Goal: Transaction & Acquisition: Purchase product/service

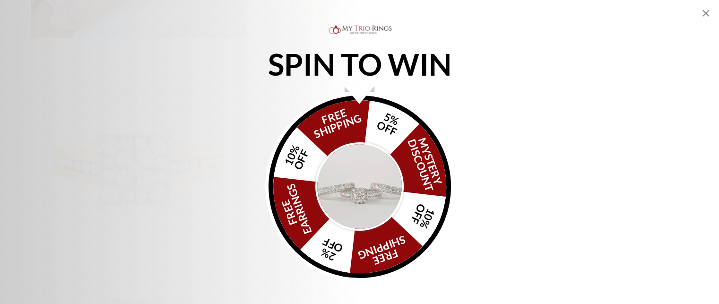
scroll to position [142, 0]
drag, startPoint x: 430, startPoint y: 293, endPoint x: 434, endPoint y: 287, distance: 7.4
click at [432, 291] on div "SPIN TO WIN FREE SHIPPING 5% OFF Mystery Discount 10% OFF FREE SHIPPING 2% OFF …" at bounding box center [359, 152] width 719 height 304
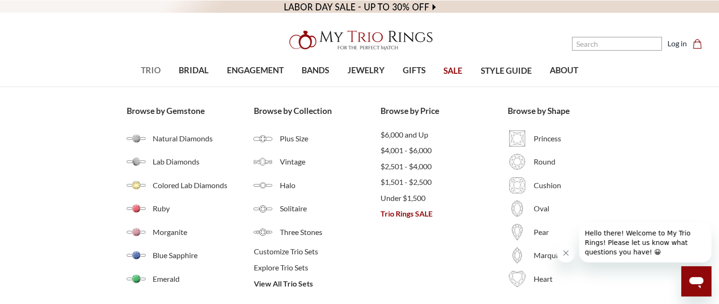
click at [152, 69] on span "TRIO" at bounding box center [151, 70] width 20 height 12
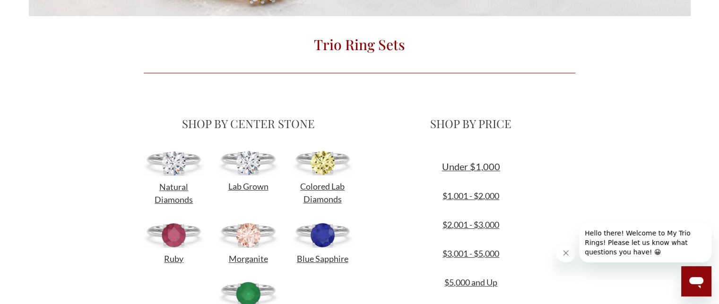
scroll to position [284, 0]
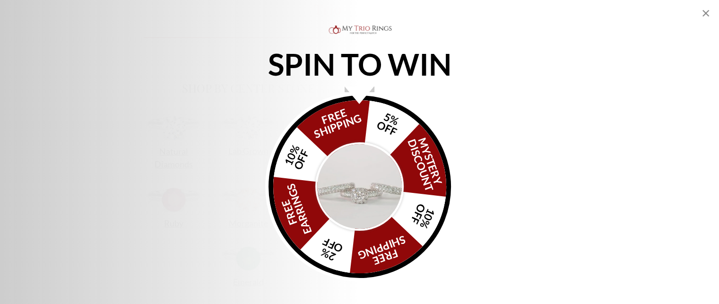
click at [376, 175] on img "Alia popup" at bounding box center [359, 186] width 89 height 89
click at [707, 14] on icon "Close popup" at bounding box center [706, 13] width 7 height 7
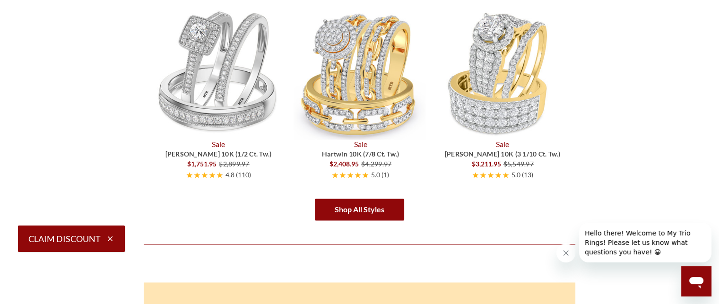
scroll to position [1560, 0]
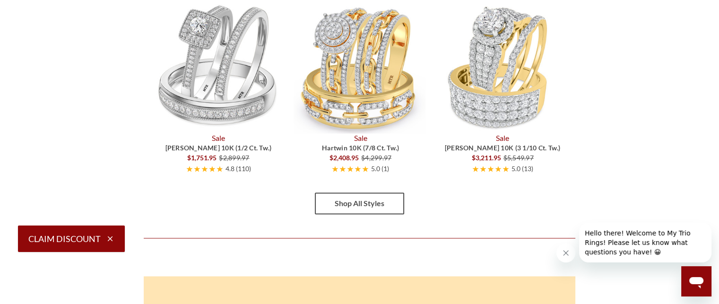
click at [350, 204] on link "Shop All Styles" at bounding box center [359, 203] width 89 height 22
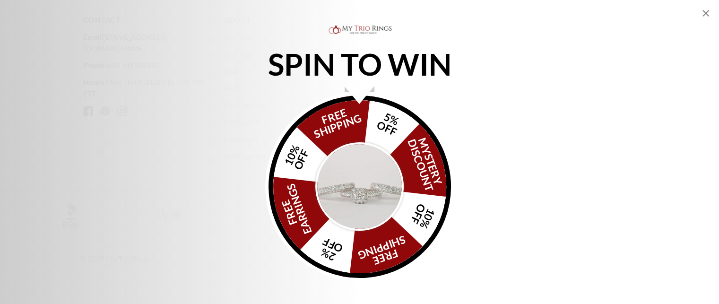
scroll to position [2600, 0]
